Goal: Information Seeking & Learning: Learn about a topic

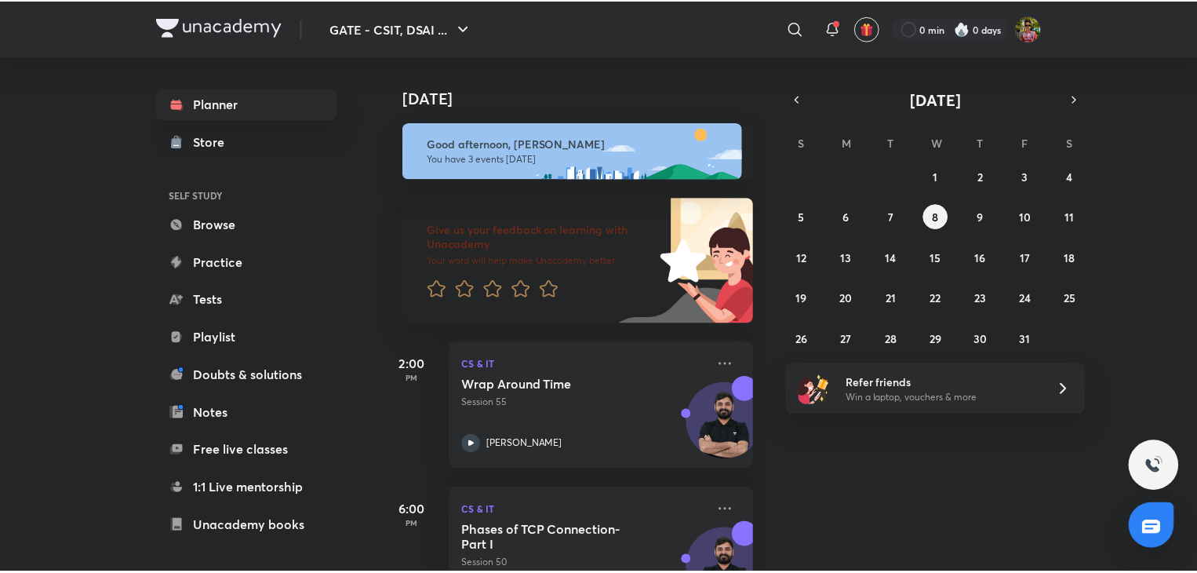
scroll to position [133, 0]
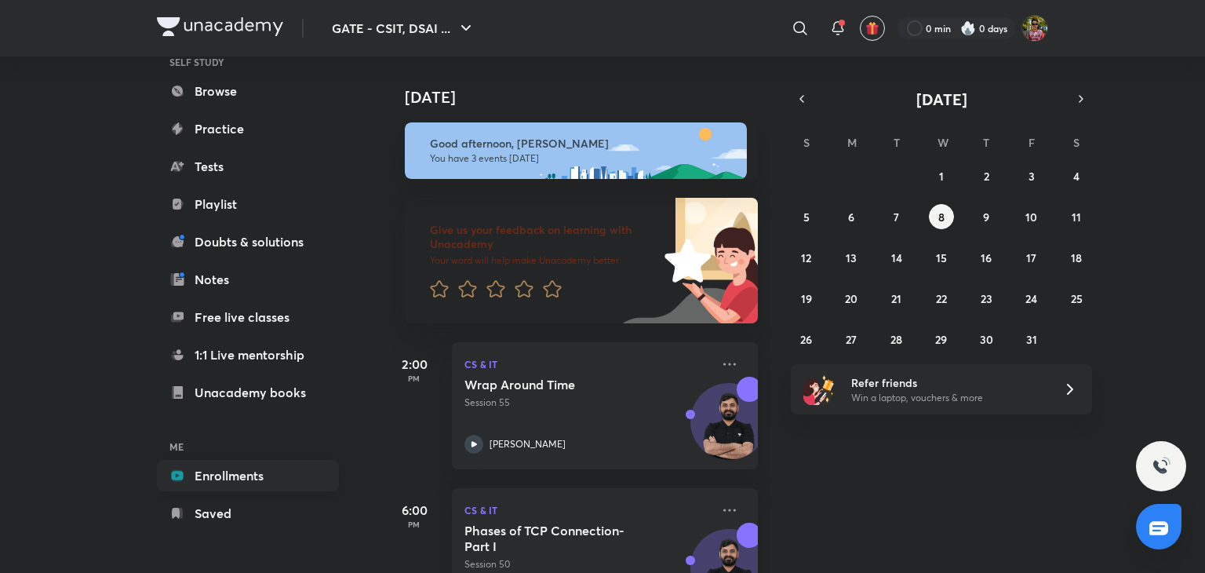
click at [230, 482] on link "Enrollments" at bounding box center [248, 475] width 182 height 31
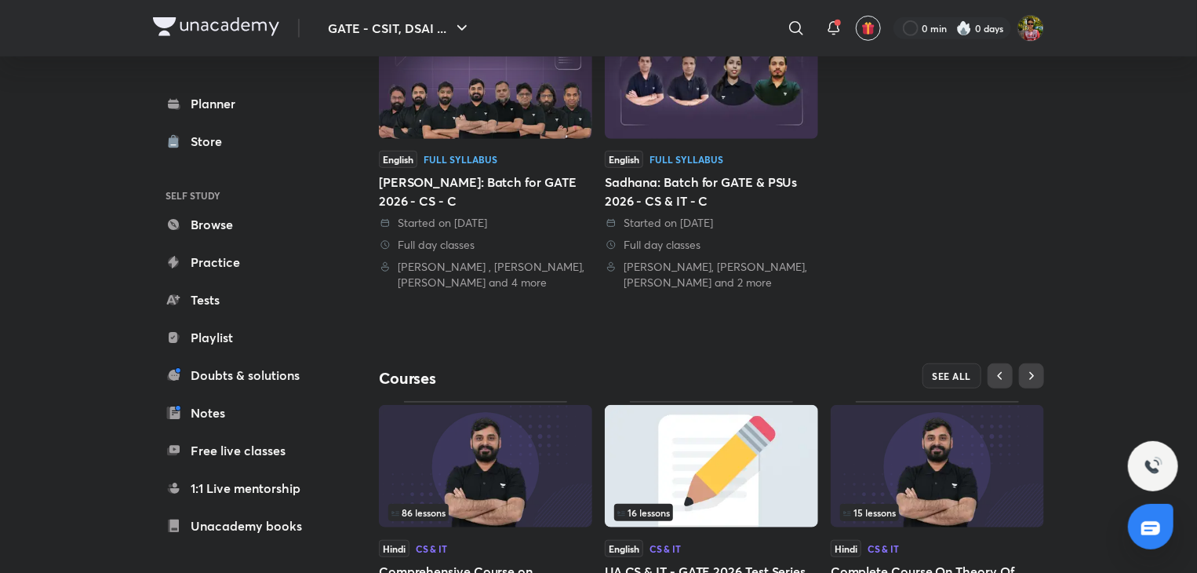
scroll to position [505, 0]
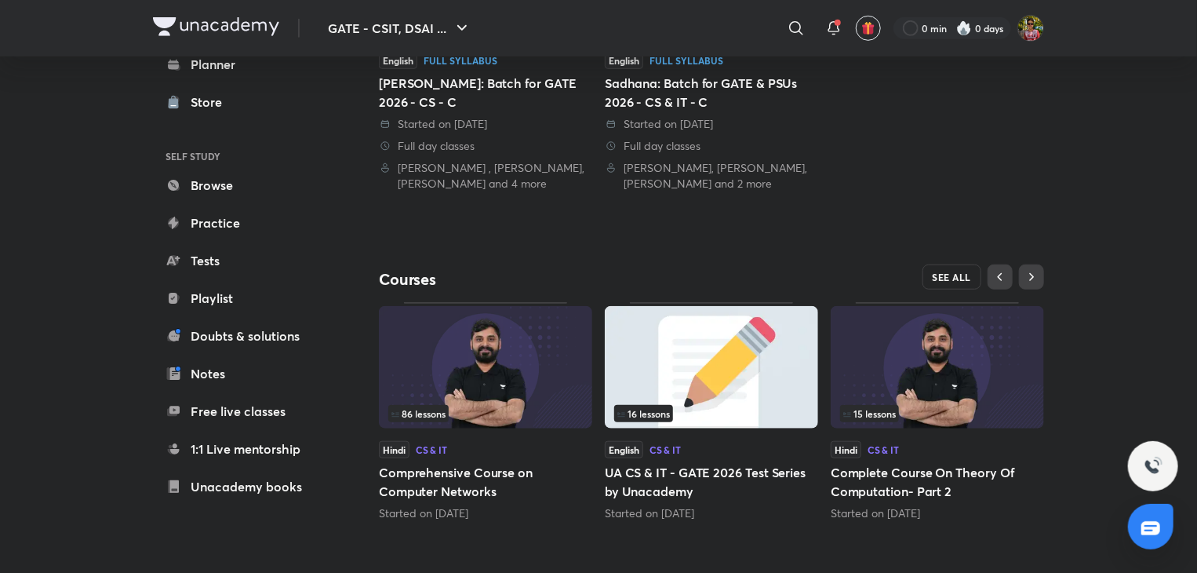
click at [950, 272] on span "SEE ALL" at bounding box center [952, 277] width 39 height 11
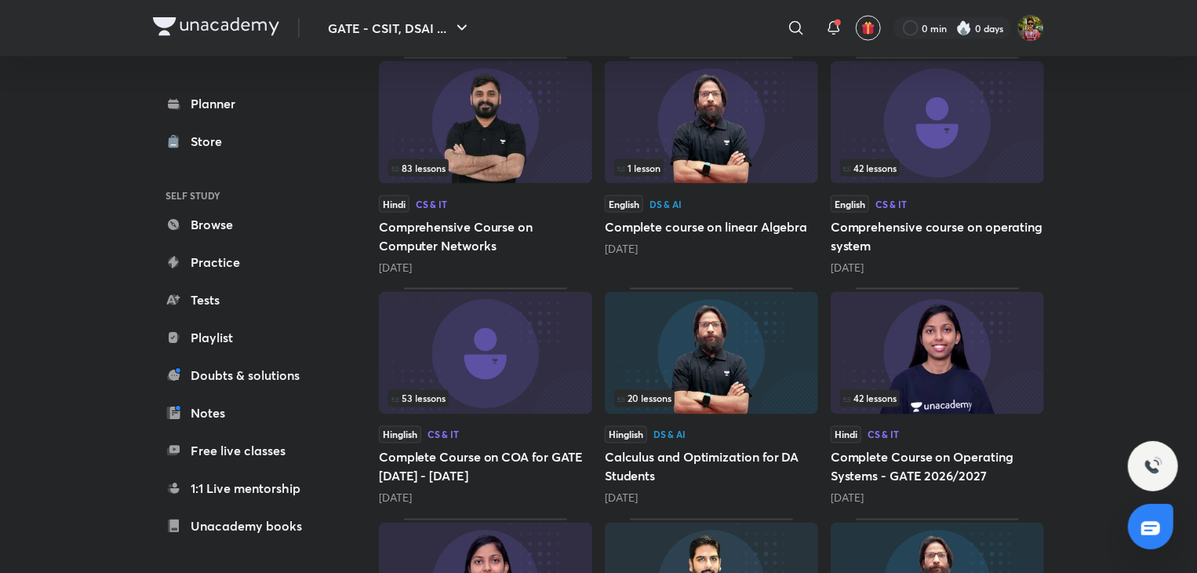
scroll to position [1190, 0]
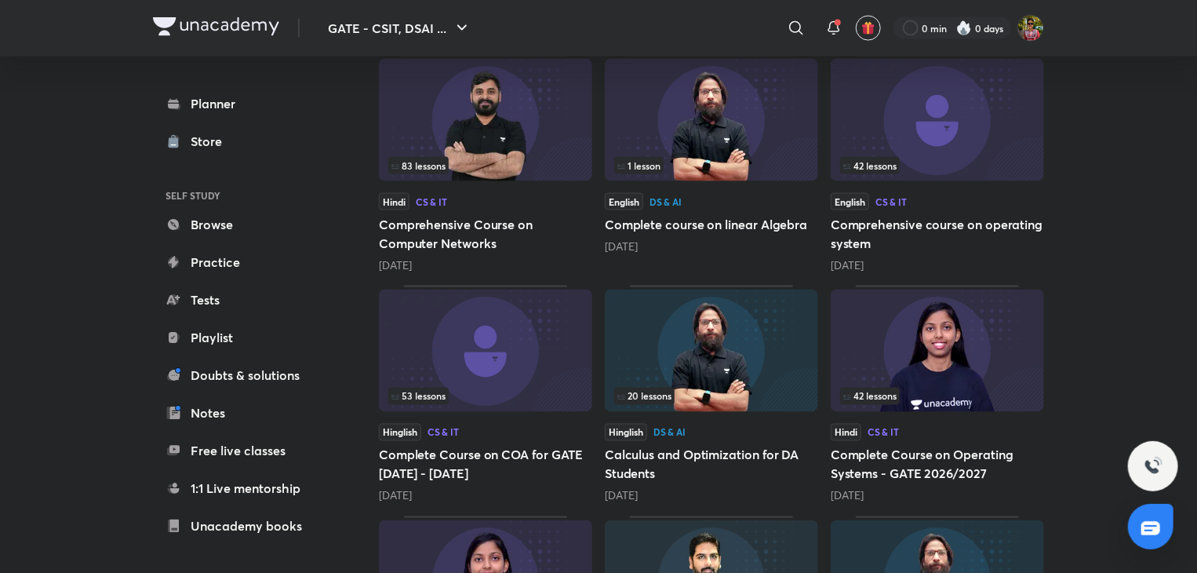
click at [450, 240] on h5 "Comprehensive Course on Computer Networks" at bounding box center [485, 234] width 213 height 38
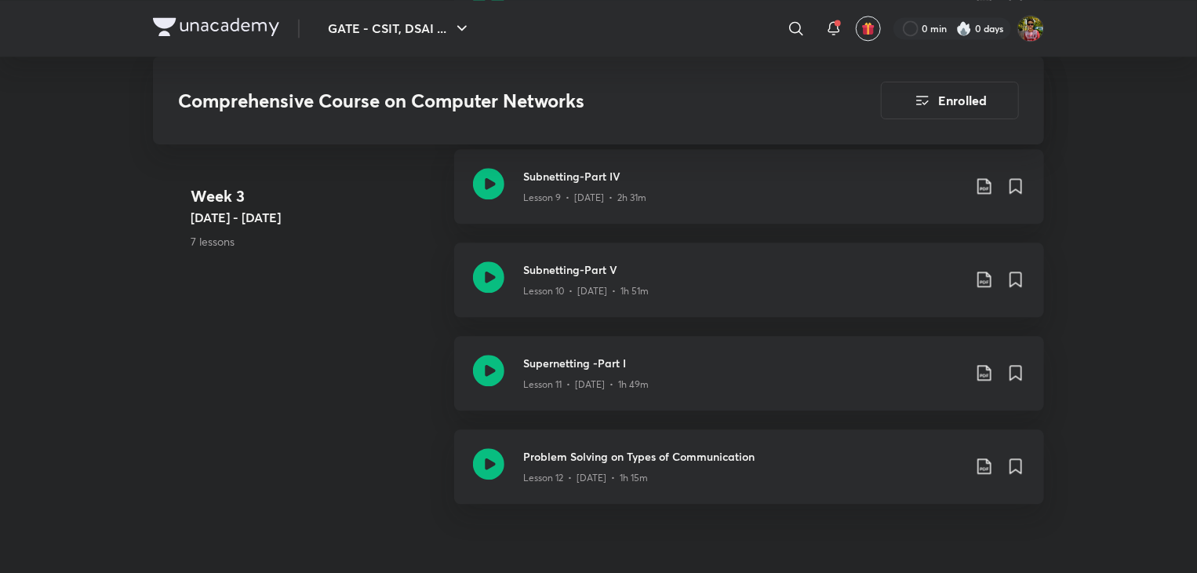
scroll to position [1829, 0]
click at [538, 377] on p "Lesson 11 • [DATE] • 1h 49m" at bounding box center [586, 384] width 126 height 14
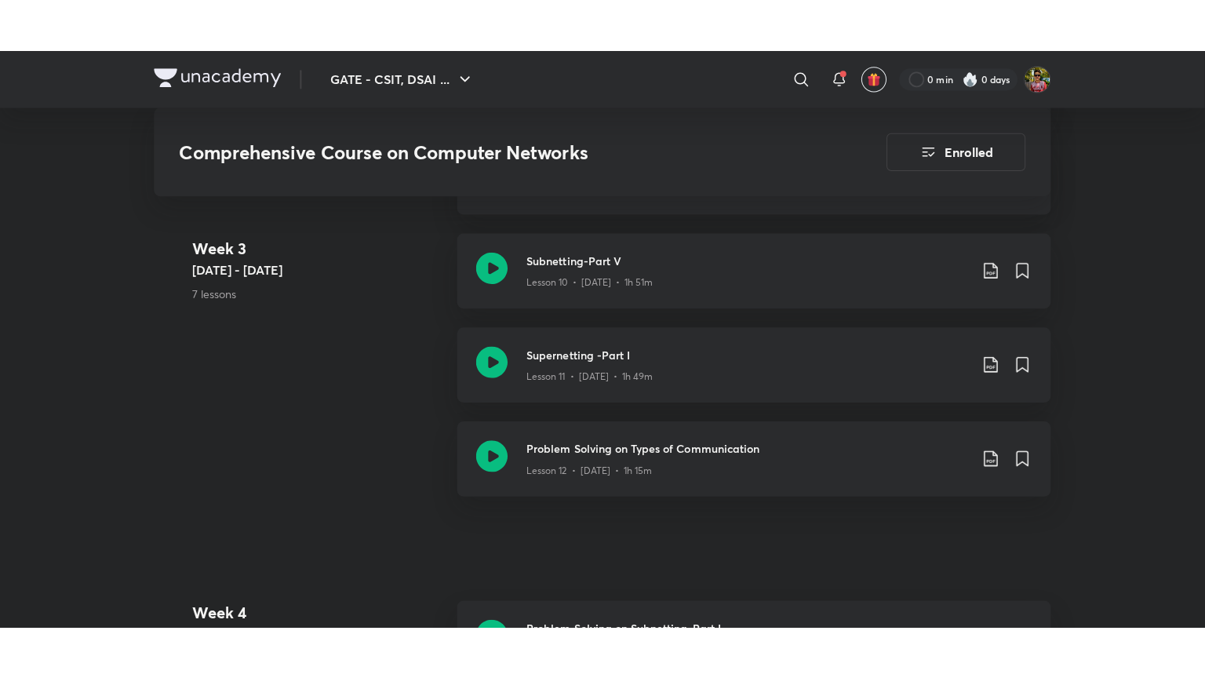
scroll to position [1889, 0]
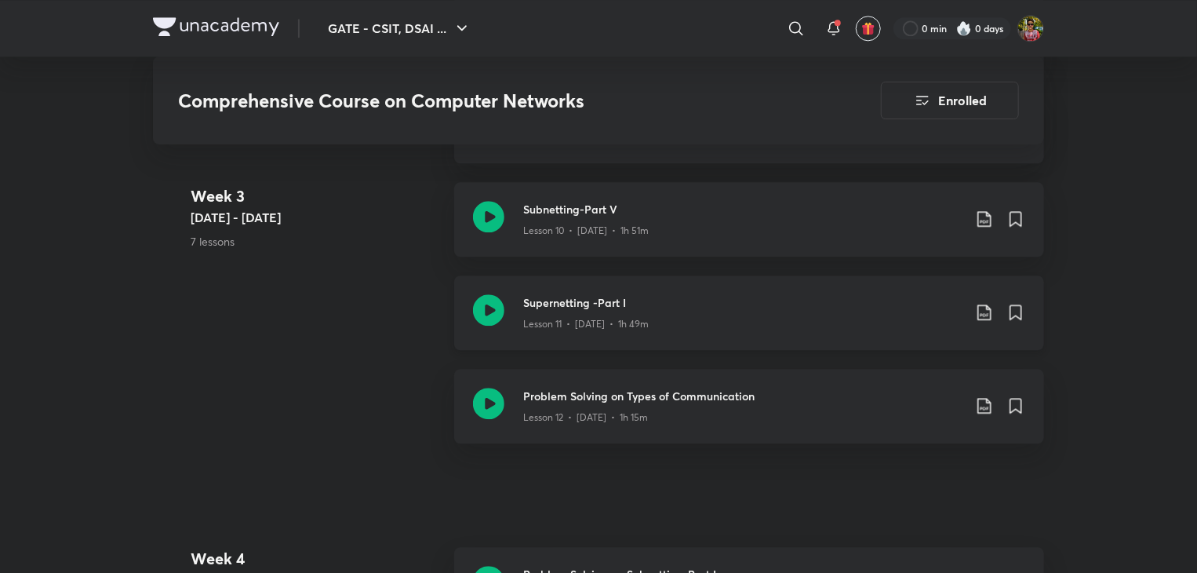
click at [592, 327] on p "Lesson 11 • [DATE] • 1h 49m" at bounding box center [586, 324] width 126 height 14
